Goal: Task Accomplishment & Management: Use online tool/utility

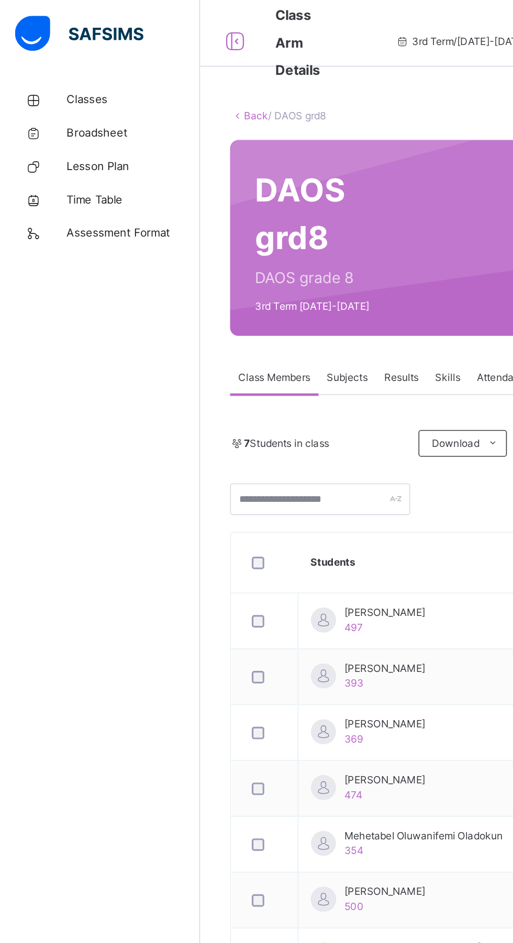
click at [56, 65] on span "Classes" at bounding box center [84, 63] width 84 height 10
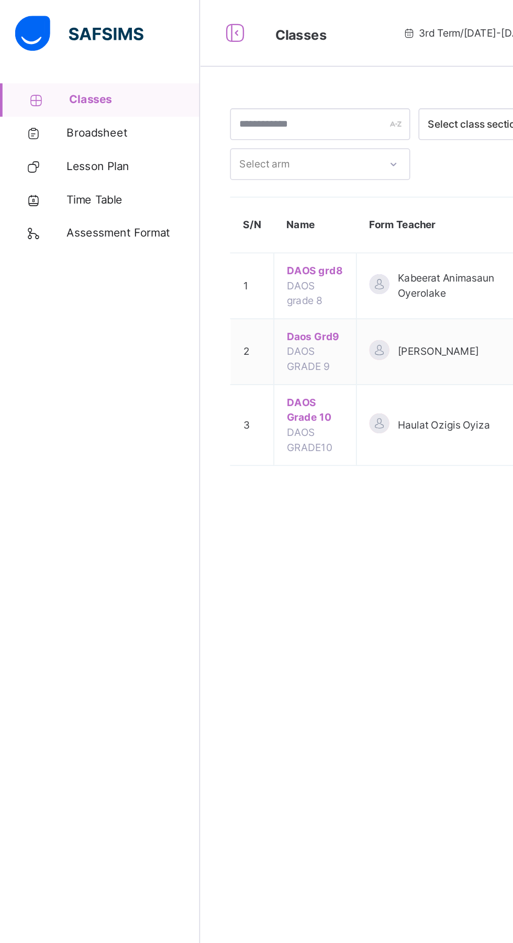
click at [190, 212] on span "Daos Grd9" at bounding box center [198, 211] width 36 height 9
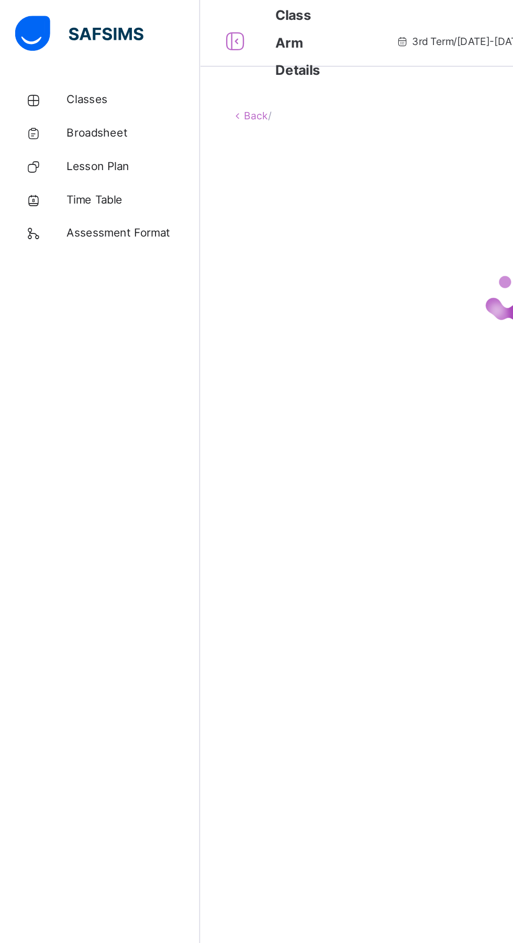
click at [74, 58] on span "Classes" at bounding box center [84, 63] width 84 height 10
click at [62, 62] on span "Classes" at bounding box center [84, 63] width 84 height 10
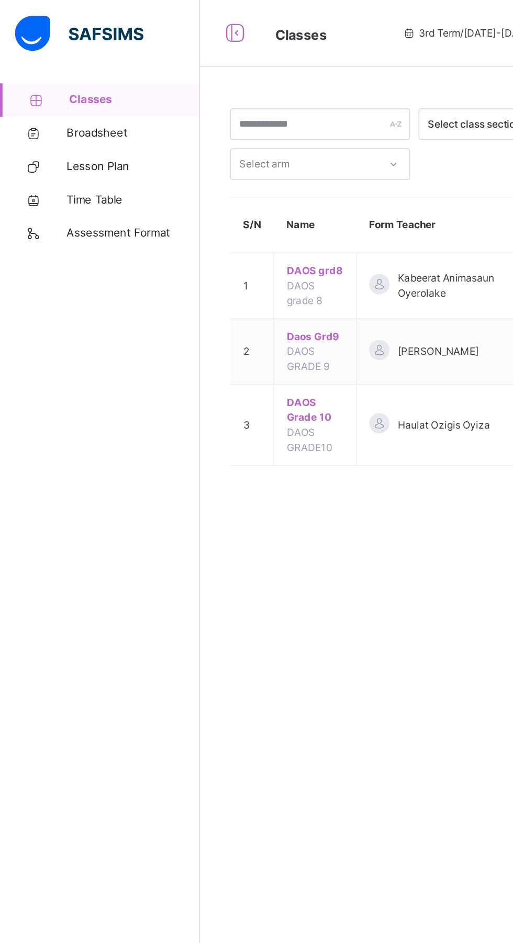
click at [196, 174] on span "DAOS grd8" at bounding box center [198, 169] width 36 height 9
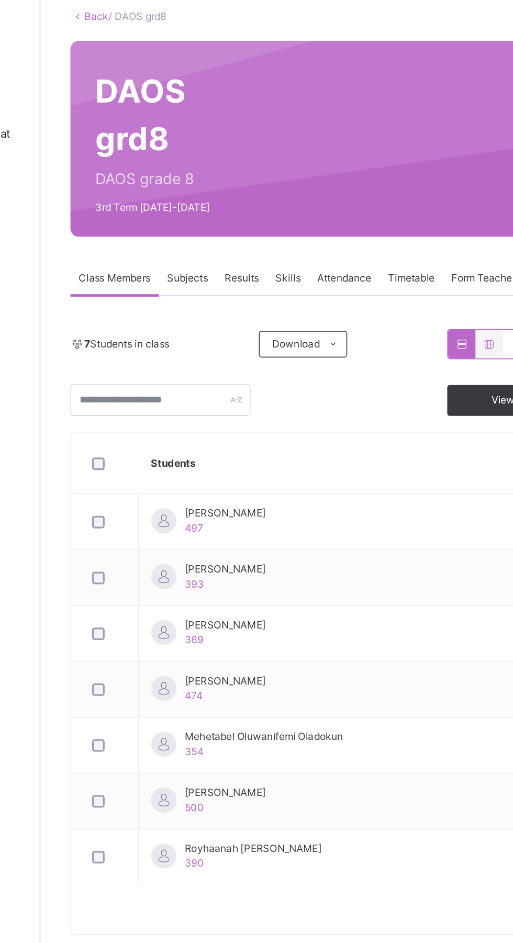
click at [246, 236] on span "Results" at bounding box center [251, 236] width 21 height 9
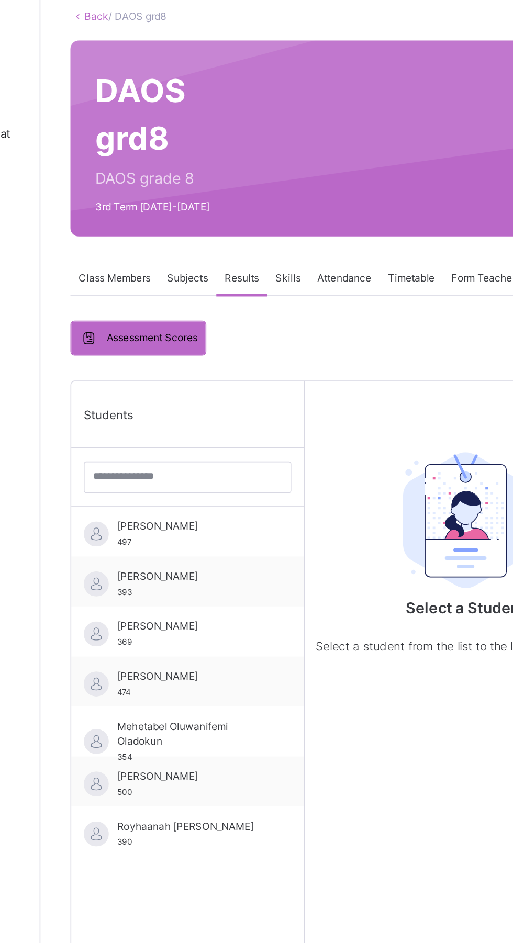
click at [230, 392] on span "[PERSON_NAME]" at bounding box center [221, 392] width 94 height 9
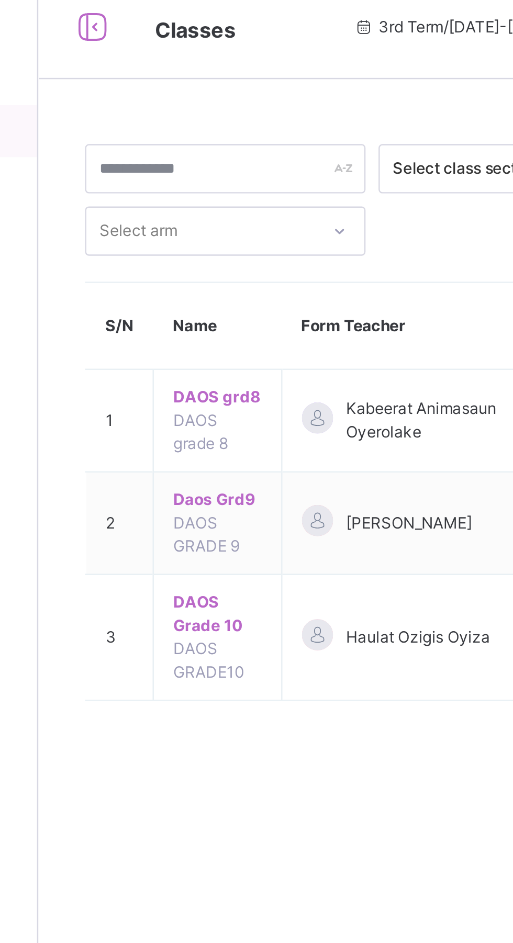
click at [194, 173] on span "DAOS grd8" at bounding box center [198, 169] width 36 height 9
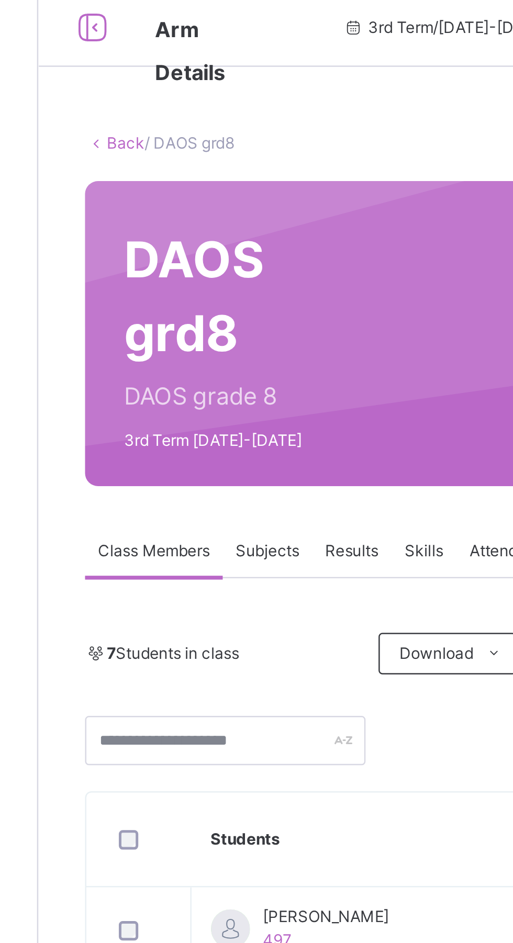
click at [283, 231] on div "Skills" at bounding box center [281, 237] width 26 height 21
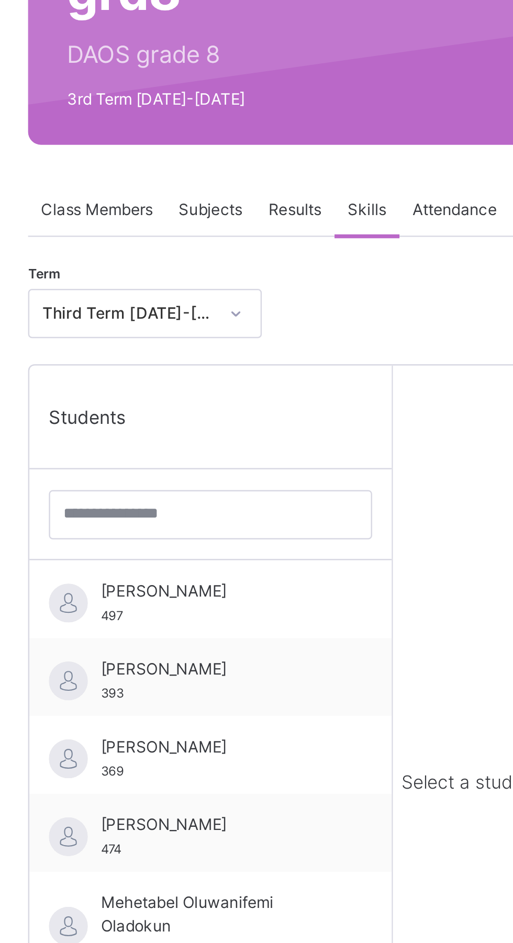
click at [227, 482] on span "[PERSON_NAME]" at bounding box center [221, 484] width 94 height 9
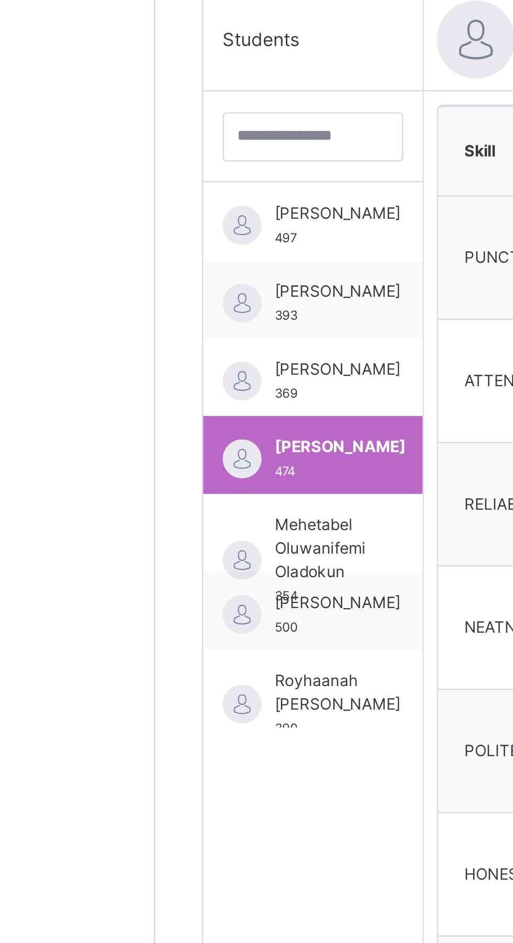
click at [180, 520] on span "Mehetabel Oluwanifemi Oladokun" at bounding box center [192, 526] width 37 height 28
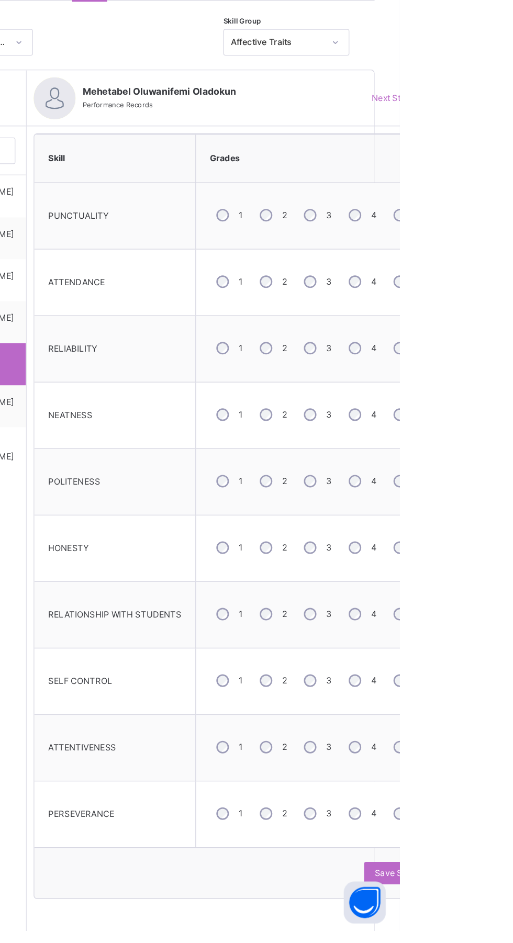
click at [512, 898] on span "Save Skill" at bounding box center [508, 899] width 29 height 9
click at [507, 942] on div "Skill Grades PUNCTUALITY 1 2 3 4 5 ATTENDANCE 1 2 3 4 5 RELIABILITY 1 2 3 4 5 N…" at bounding box center [393, 792] width 319 height 901
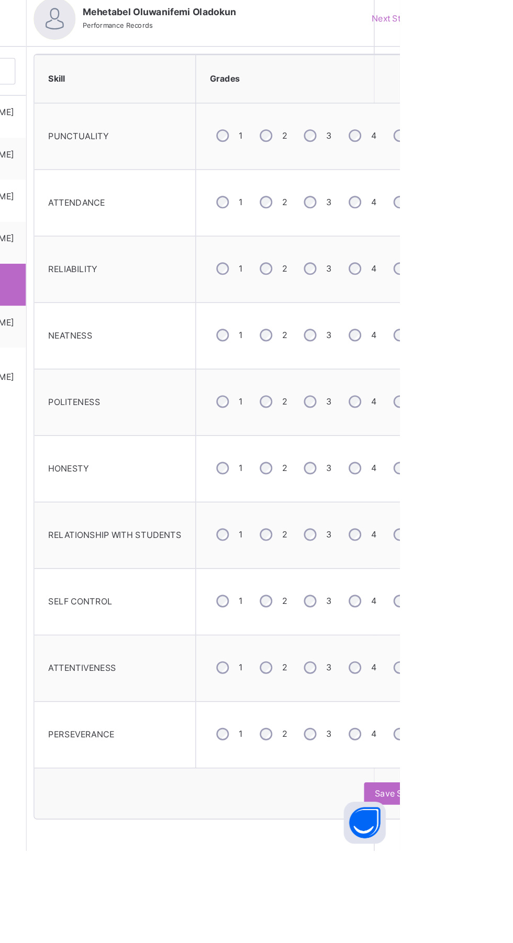
click at [504, 903] on span "Save Skill" at bounding box center [508, 899] width 29 height 9
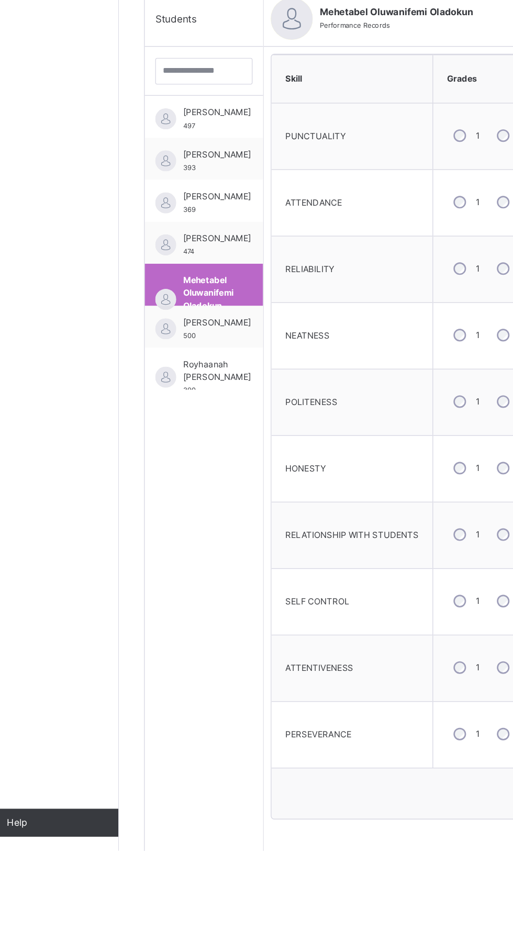
click at [184, 549] on span "[PERSON_NAME]" at bounding box center [199, 547] width 51 height 9
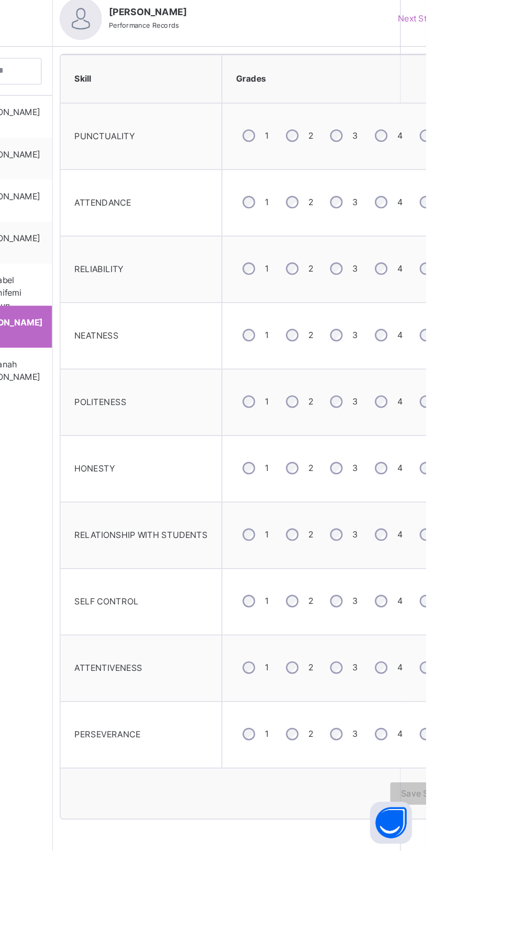
click at [512, 859] on div "5" at bounding box center [517, 856] width 28 height 22
click at [512, 896] on span "Save Skill" at bounding box center [508, 899] width 29 height 9
click at [510, 903] on span "Save Skill" at bounding box center [508, 899] width 29 height 9
click at [507, 898] on span "Save Skill" at bounding box center [508, 899] width 29 height 9
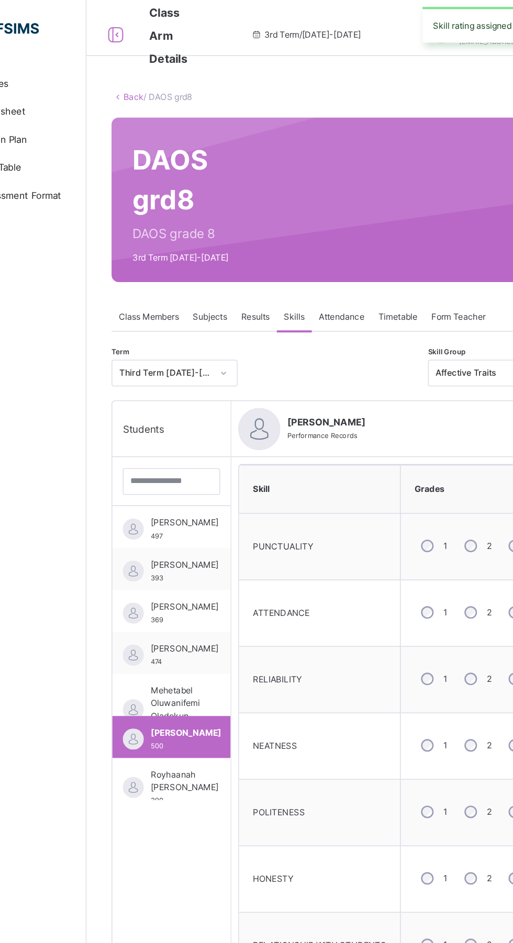
click at [183, 579] on span "Royhaanah [PERSON_NAME]" at bounding box center [199, 584] width 51 height 19
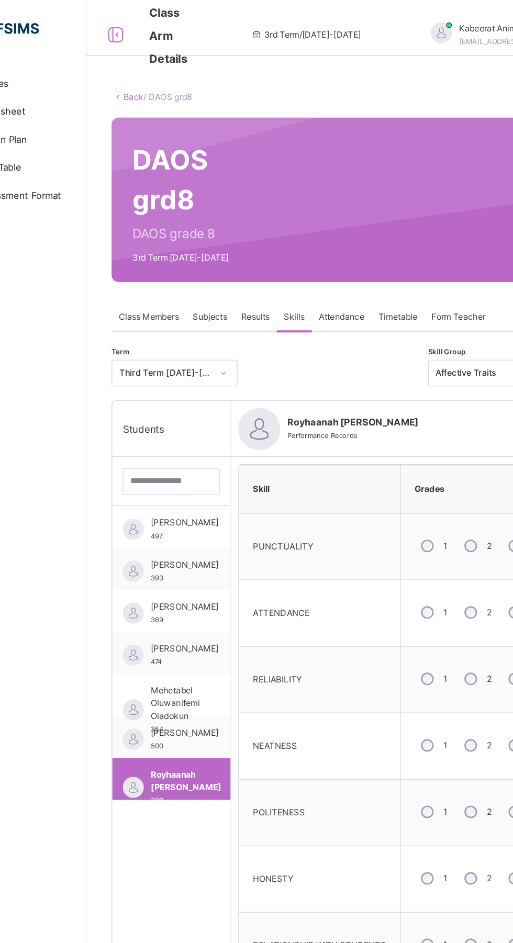
scroll to position [14, 0]
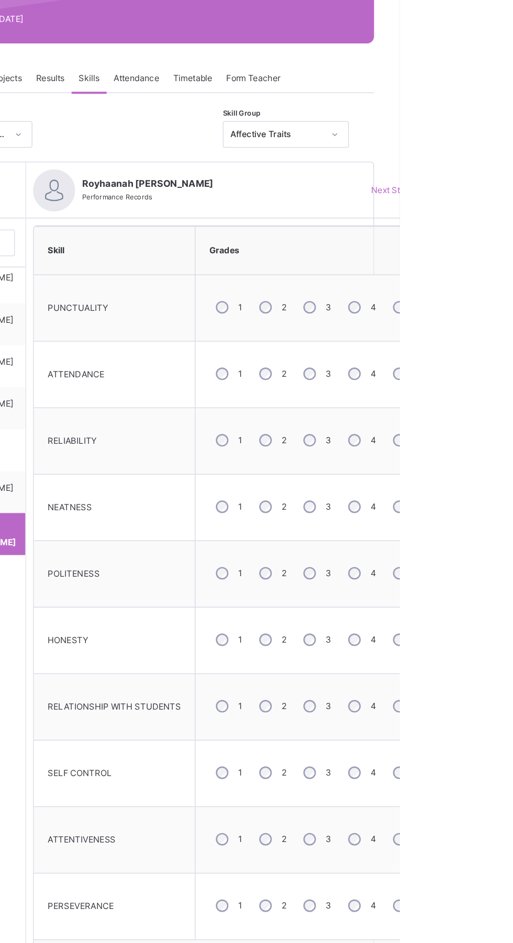
click at [491, 706] on label "4" at bounding box center [493, 706] width 4 height 9
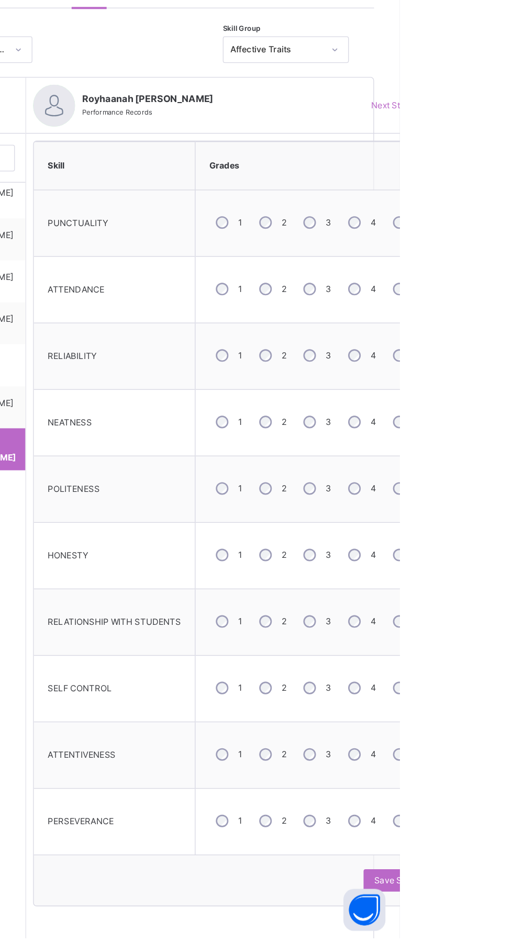
click at [507, 896] on span "Save Skill" at bounding box center [508, 899] width 29 height 9
click at [512, 901] on span "Save Skill" at bounding box center [508, 899] width 29 height 9
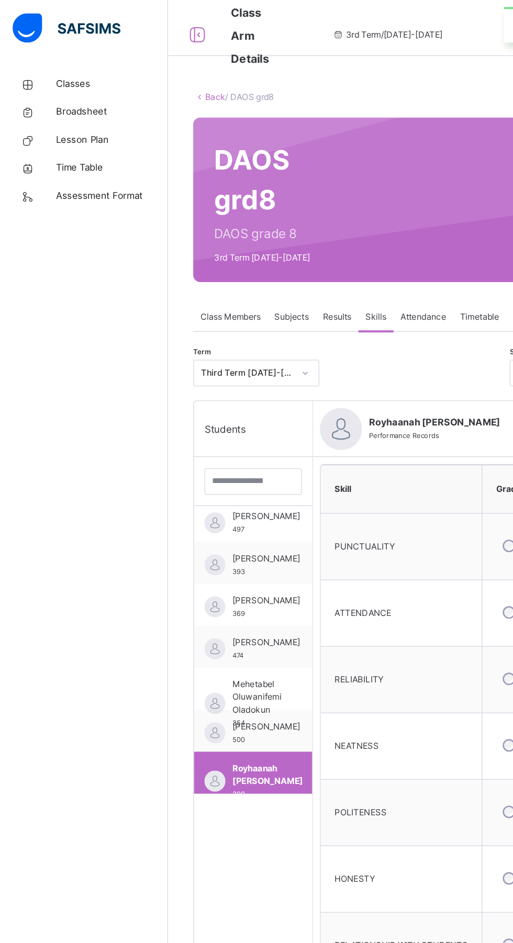
click at [214, 235] on span "Subjects" at bounding box center [218, 236] width 26 height 9
